Goal: Register for event/course

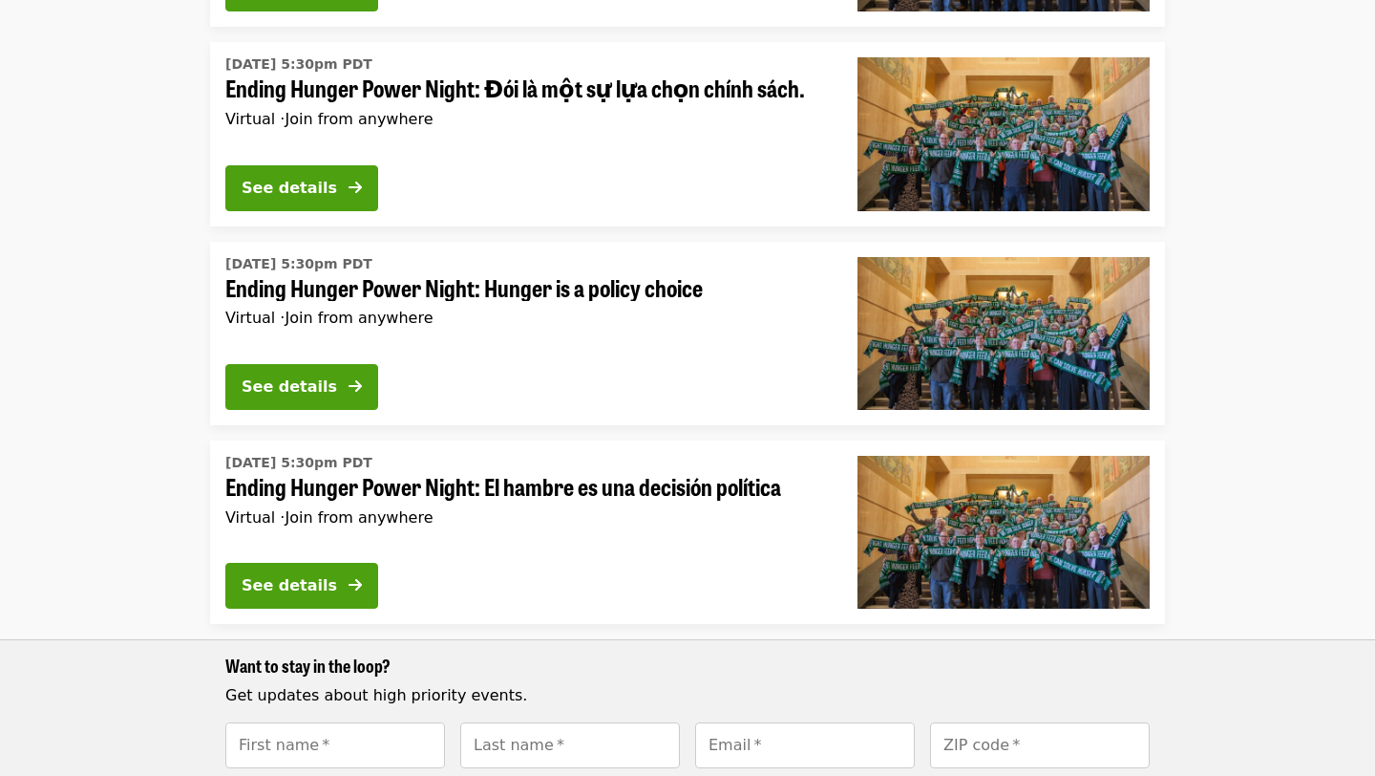
scroll to position [832, 0]
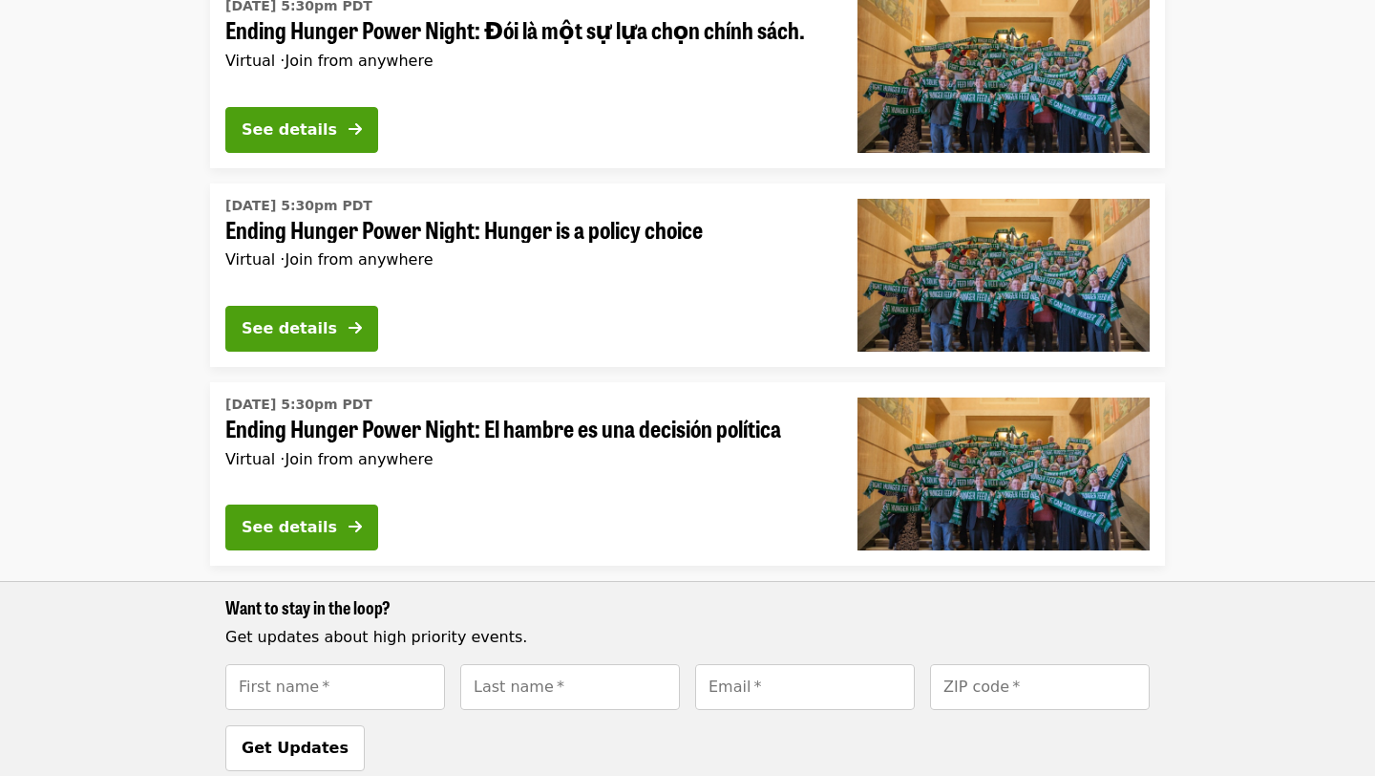
click at [356, 228] on span "Ending Hunger Power Night: Hunger is a policy choice" at bounding box center [526, 230] width 602 height 28
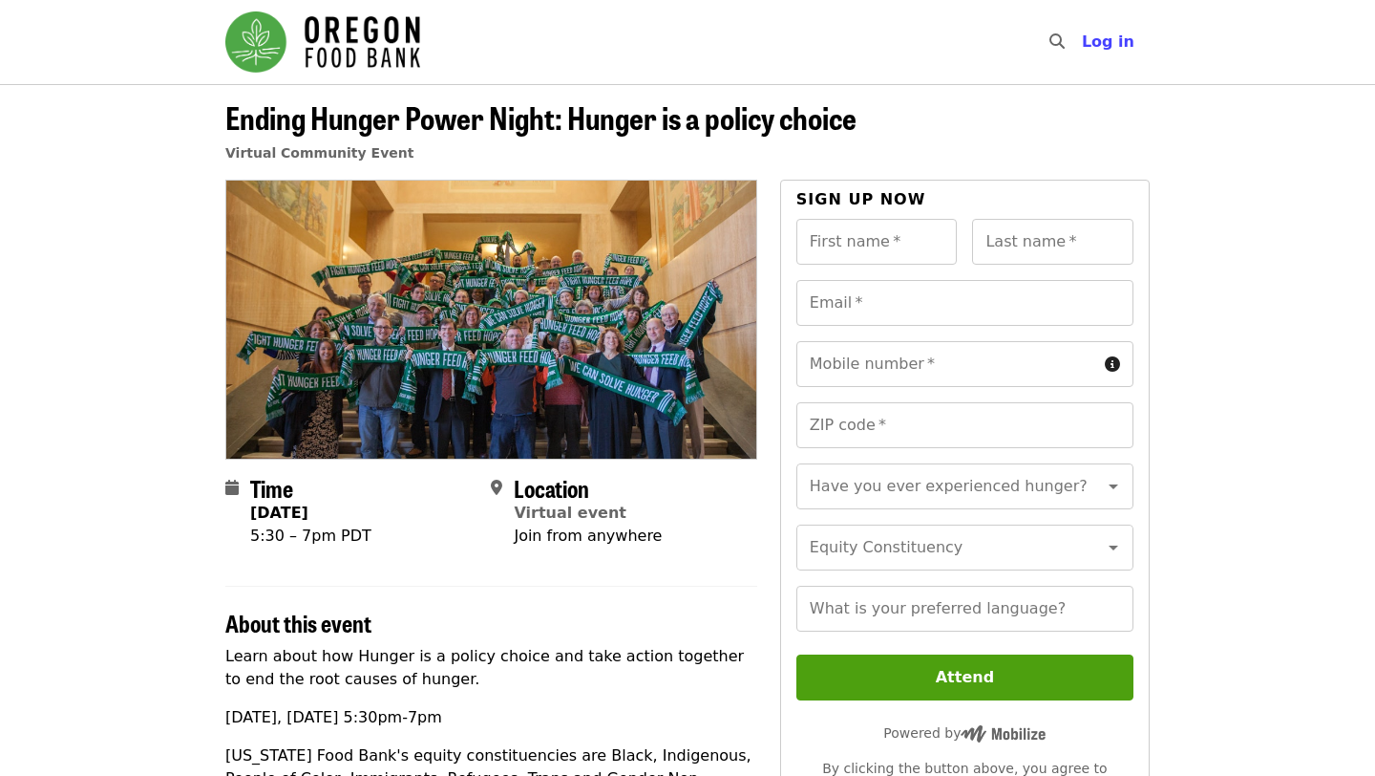
click at [356, 228] on img at bounding box center [491, 319] width 530 height 277
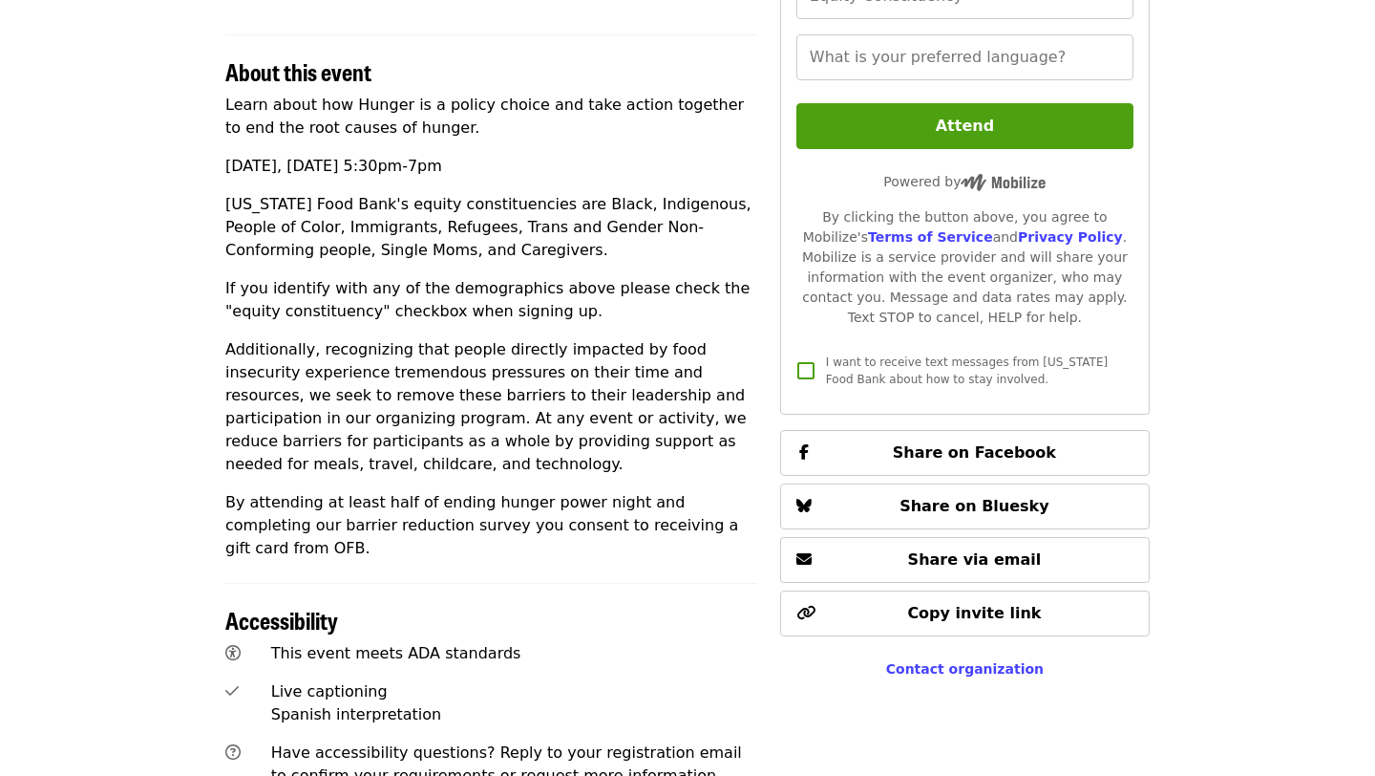
scroll to position [553, 0]
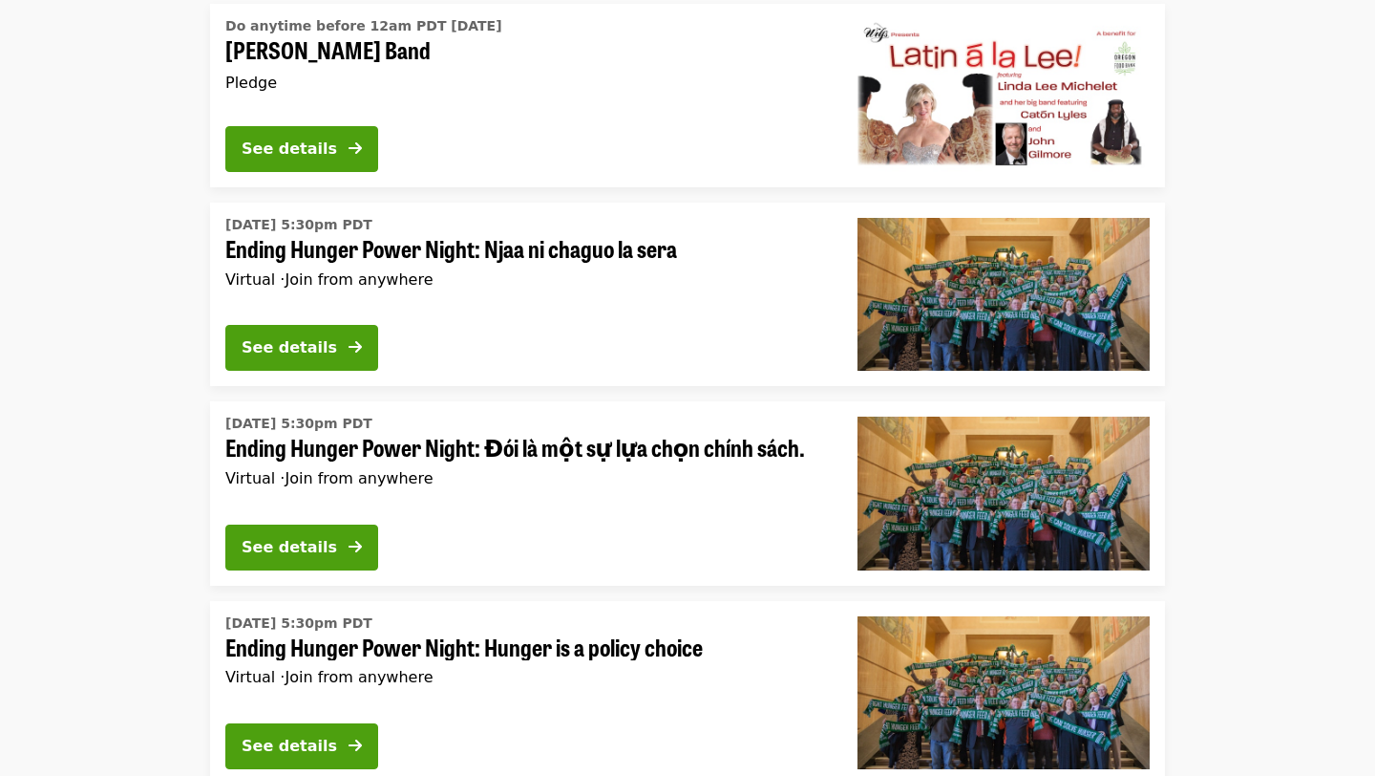
scroll to position [422, 0]
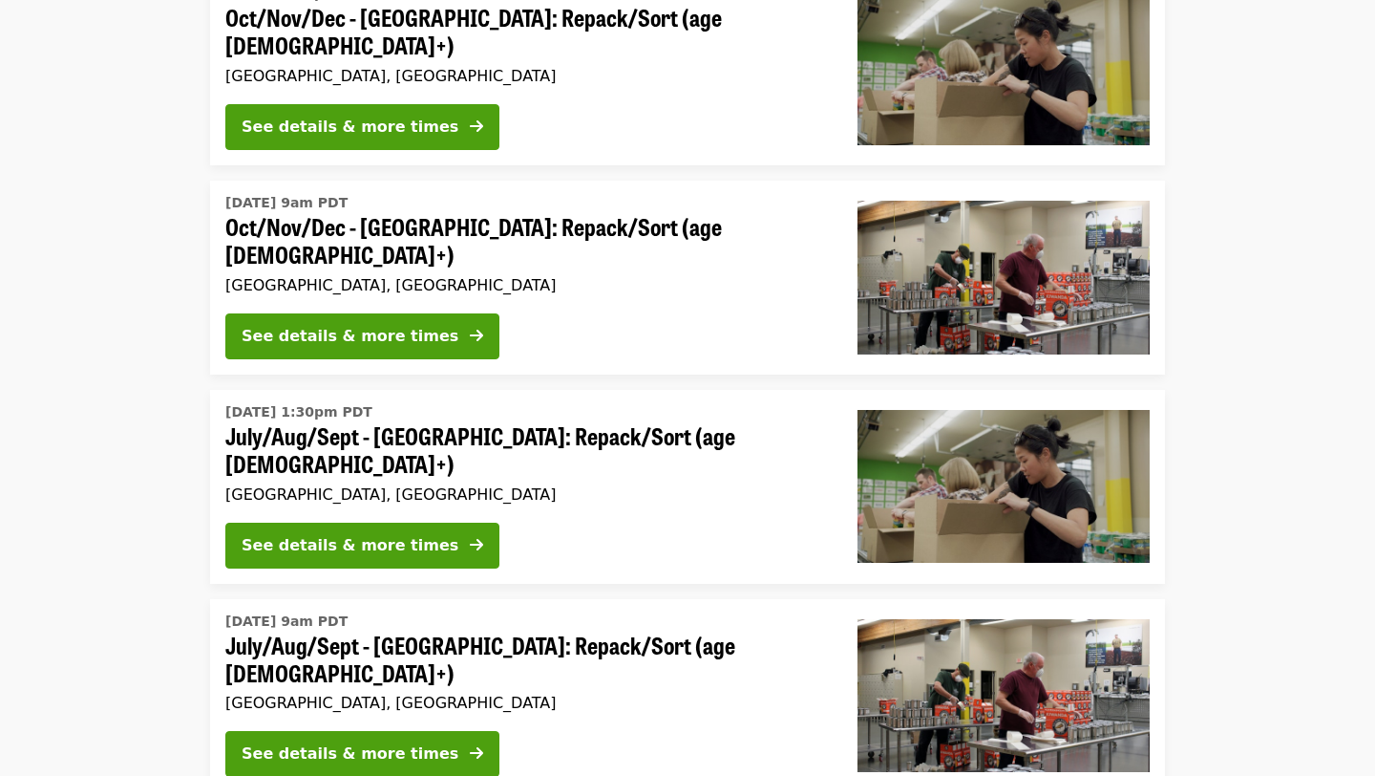
scroll to position [668, 0]
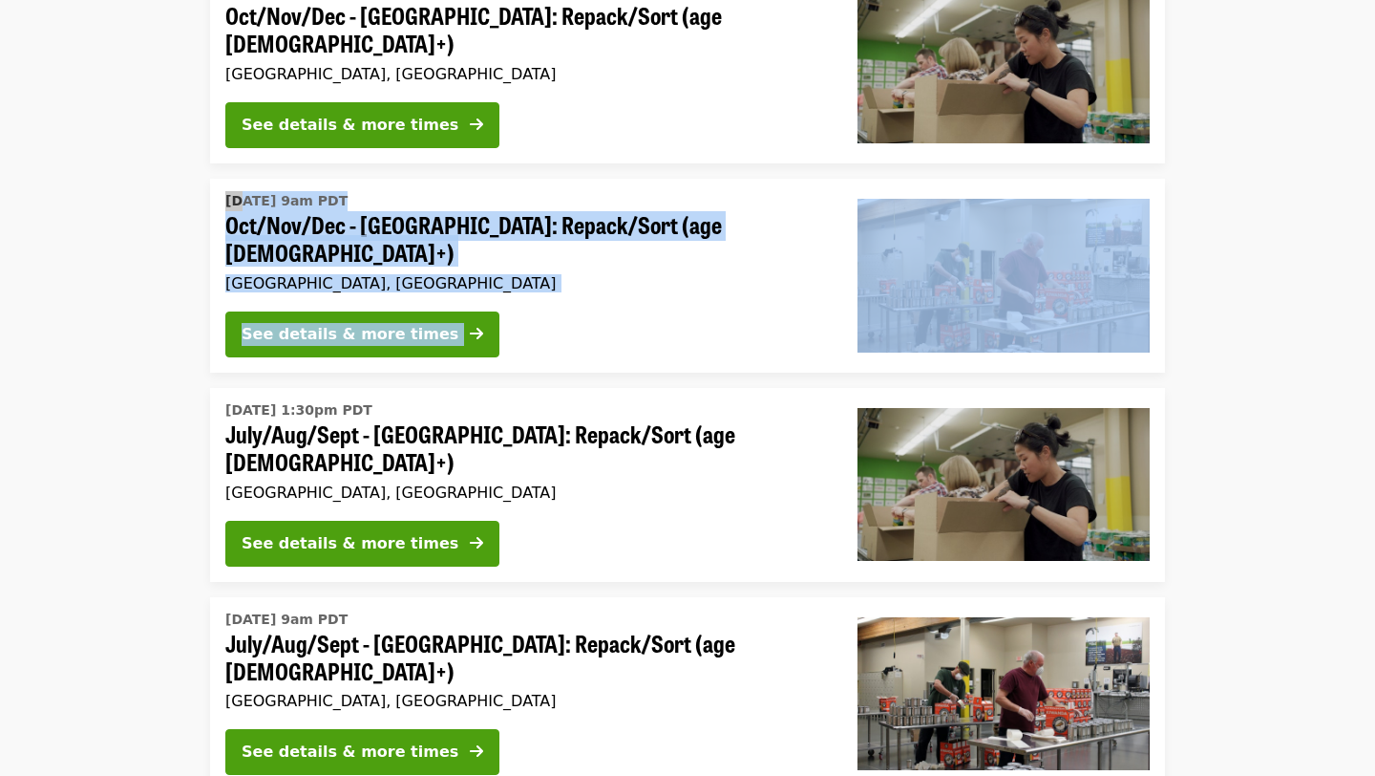
click at [102, 273] on li "Tue, Oct 7 @ 9am PDT Oct/Nov/Dec - Portland: Repack/Sort (age 16+) Portland, OR…" at bounding box center [687, 276] width 1375 height 194
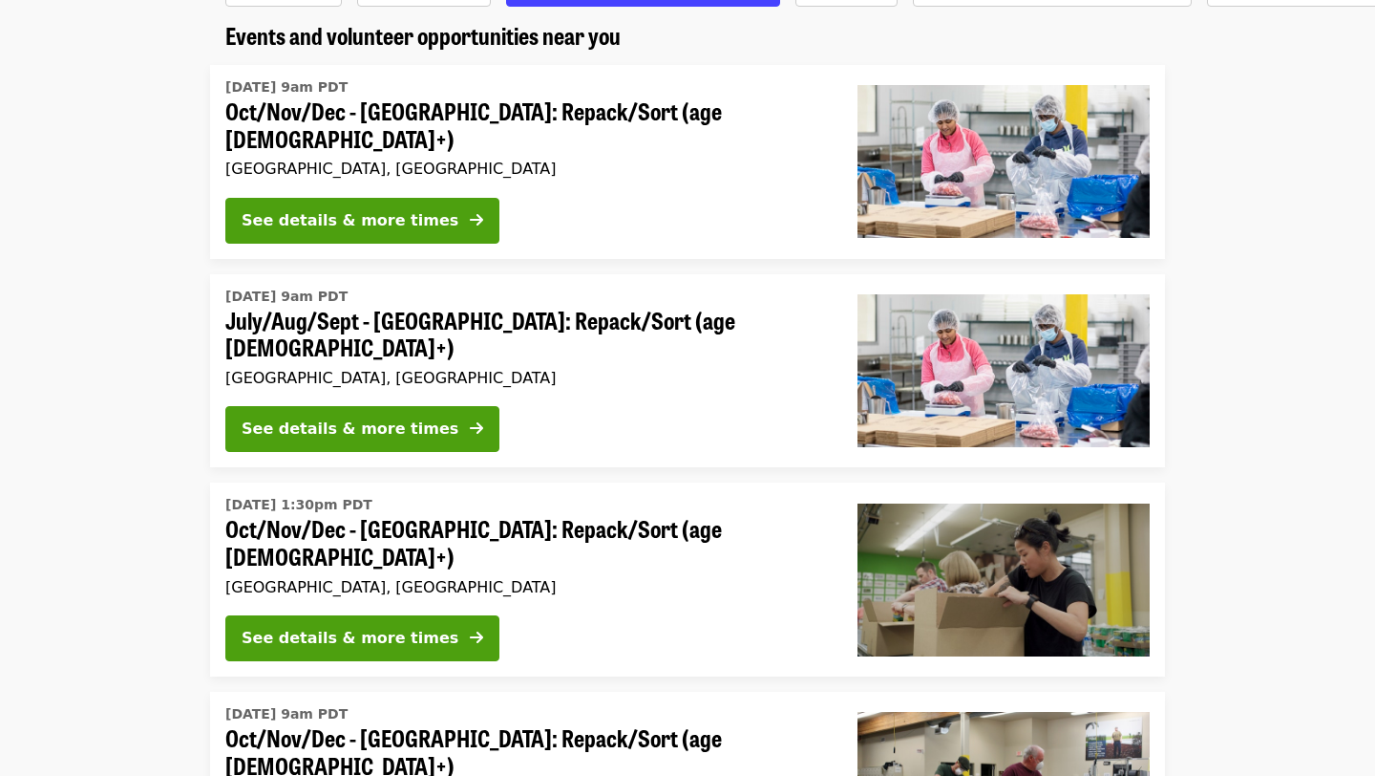
scroll to position [0, 0]
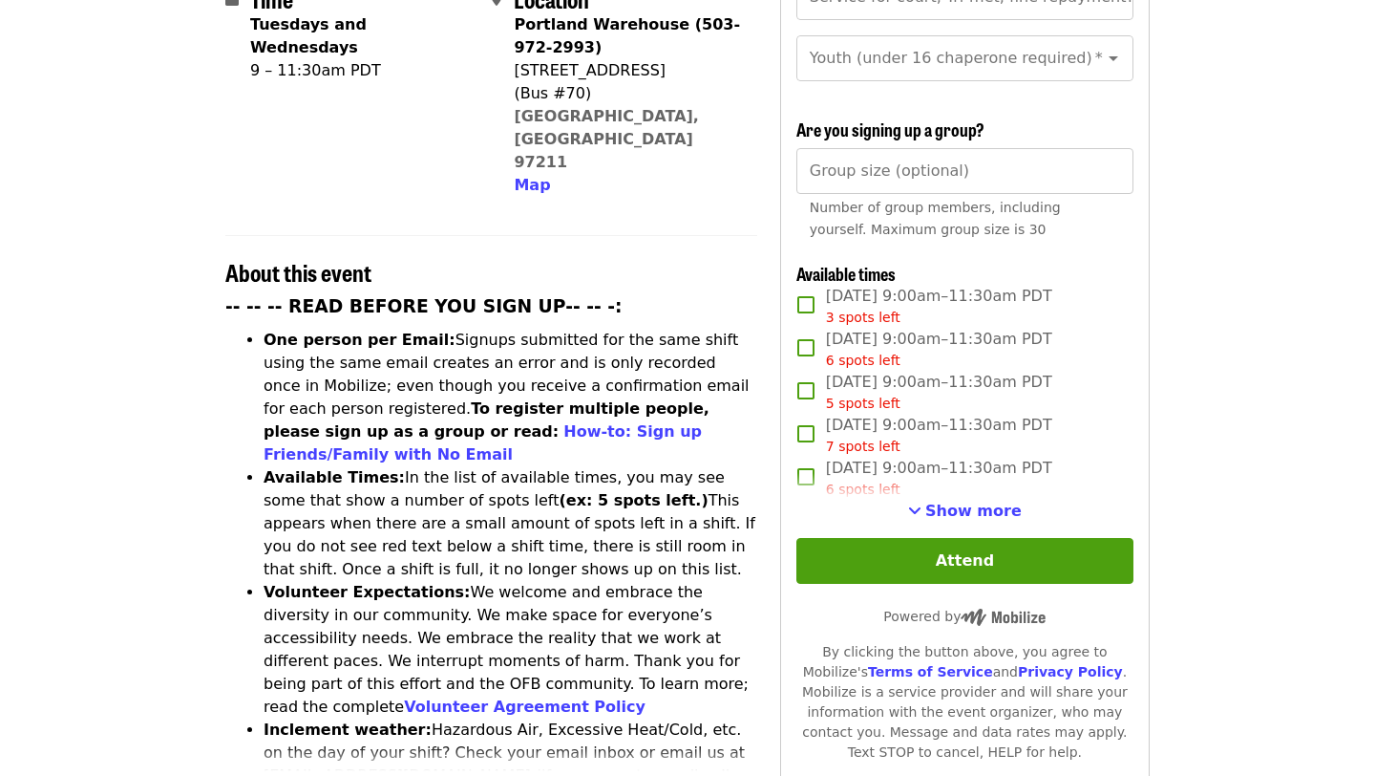
scroll to position [538, 0]
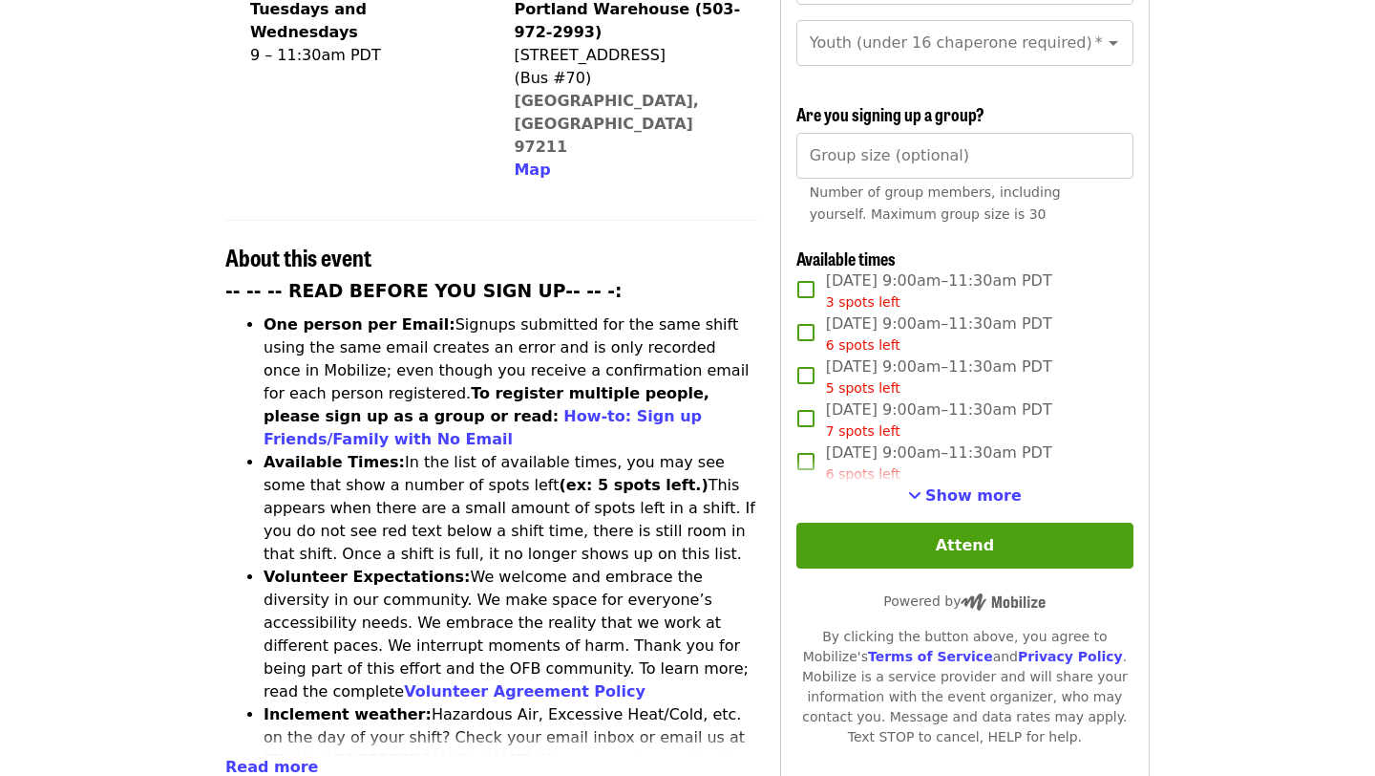
click at [101, 452] on article "Oct/Nov/Dec - [GEOGRAPHIC_DATA]: Repack/Sort (age [DEMOGRAPHIC_DATA]+) Highest …" at bounding box center [687, 559] width 1375 height 2026
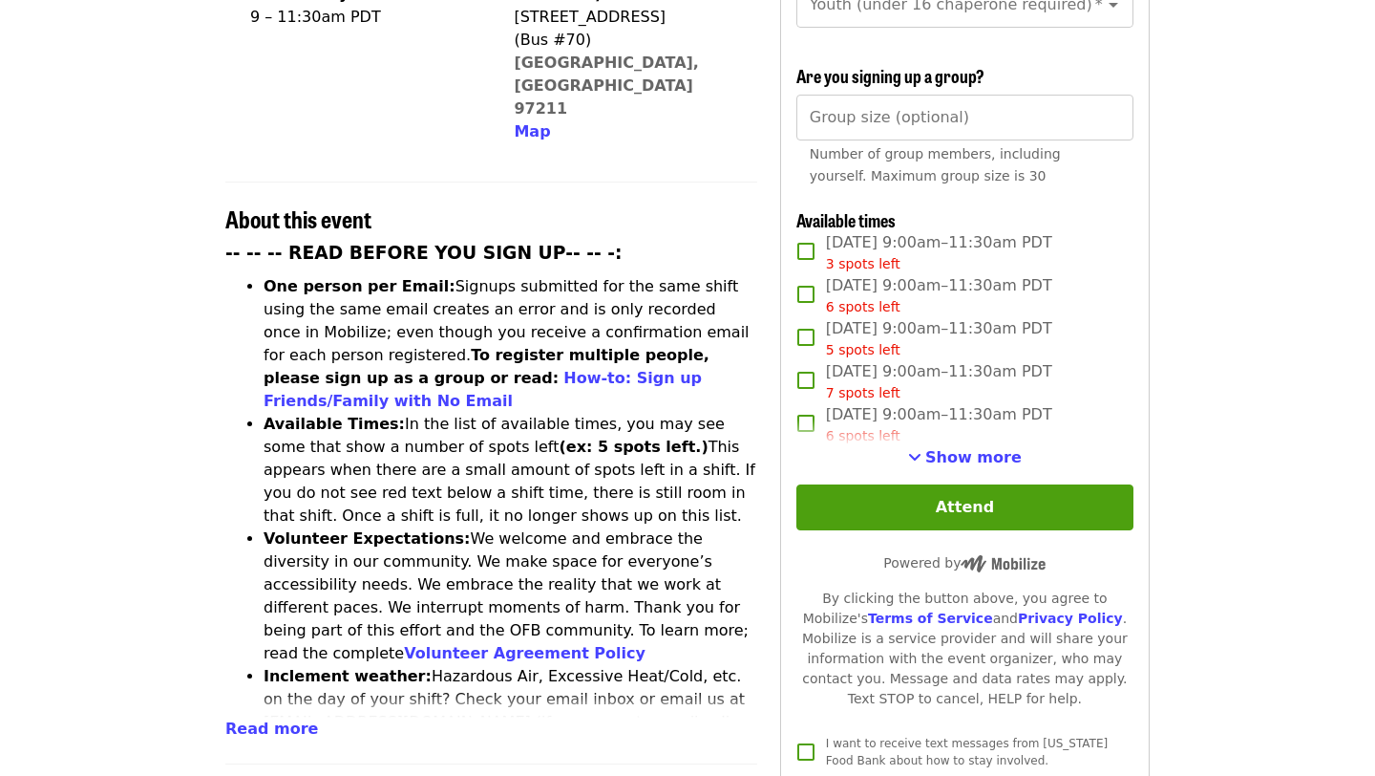
scroll to position [577, 0]
click at [276, 718] on span "Read more" at bounding box center [271, 727] width 93 height 18
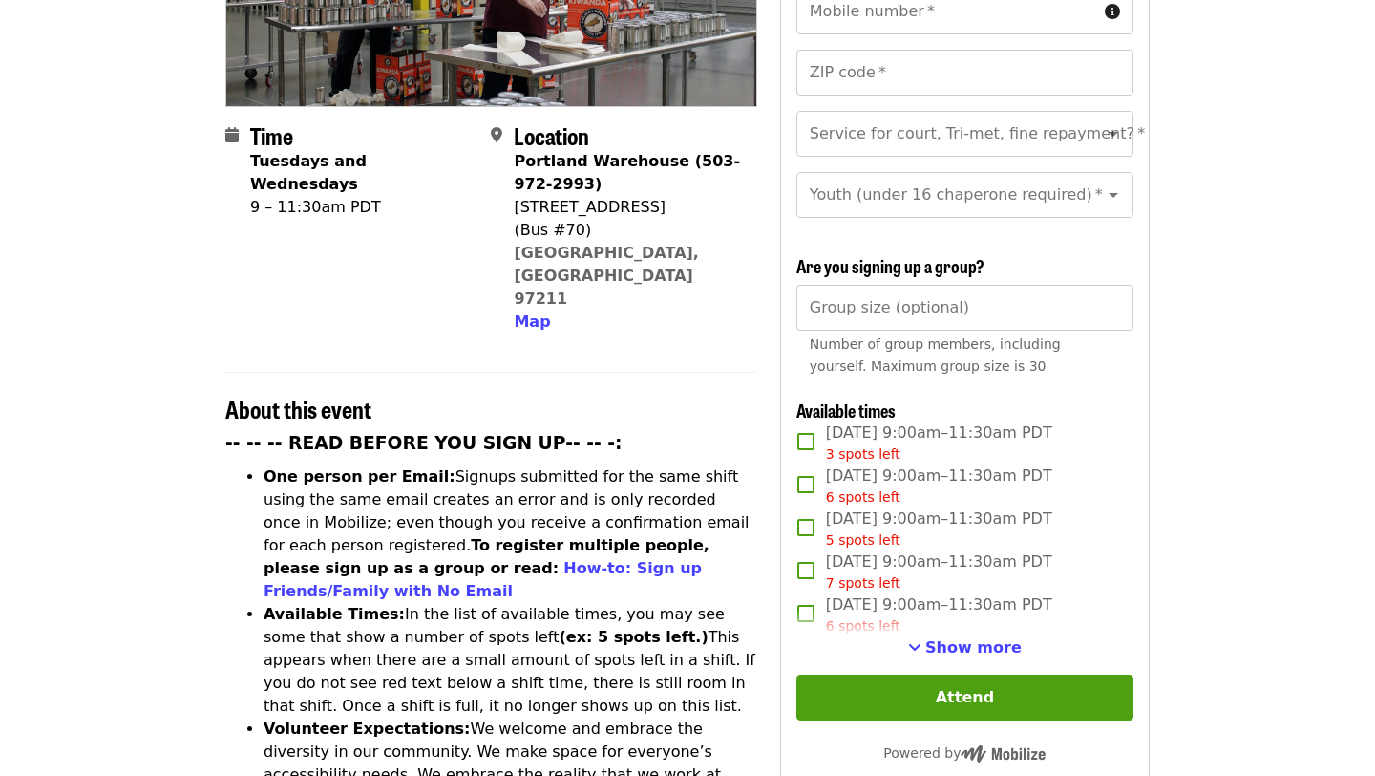
scroll to position [379, 0]
